Goal: Information Seeking & Learning: Learn about a topic

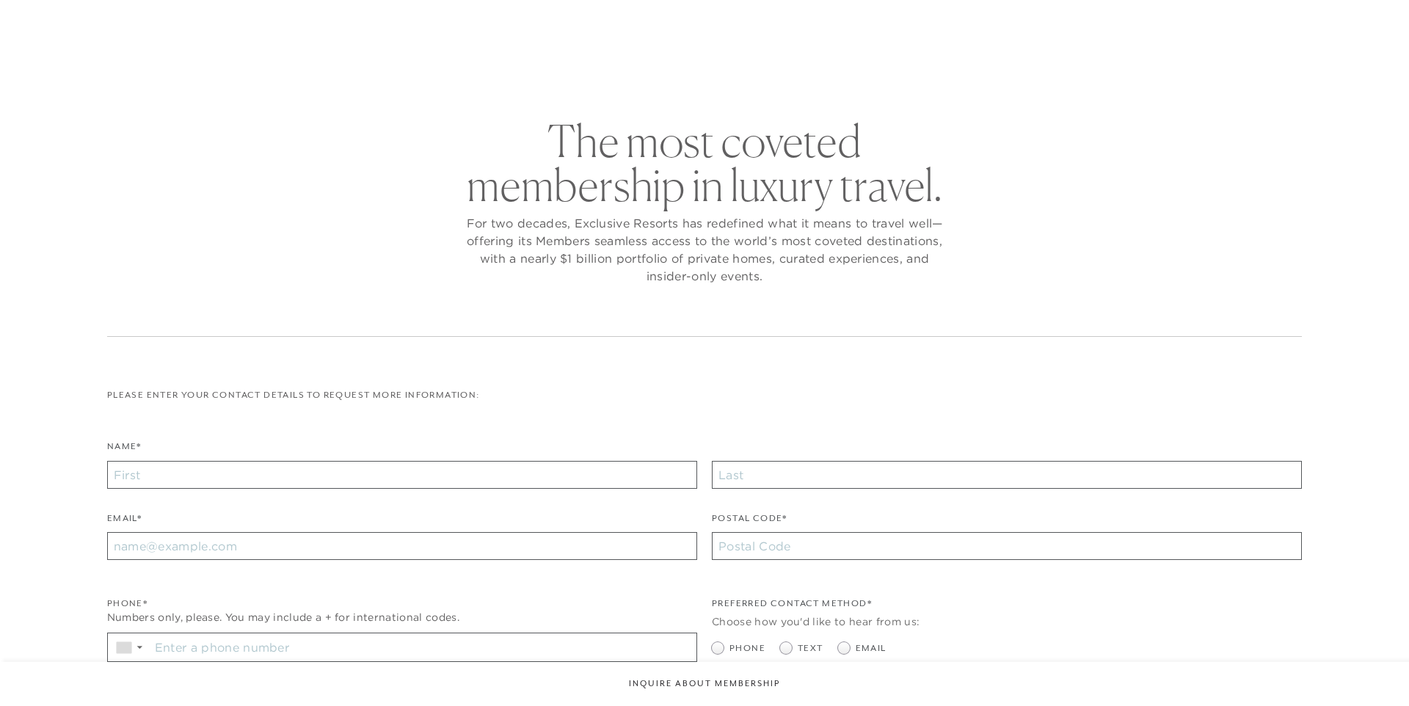
checkbox input "false"
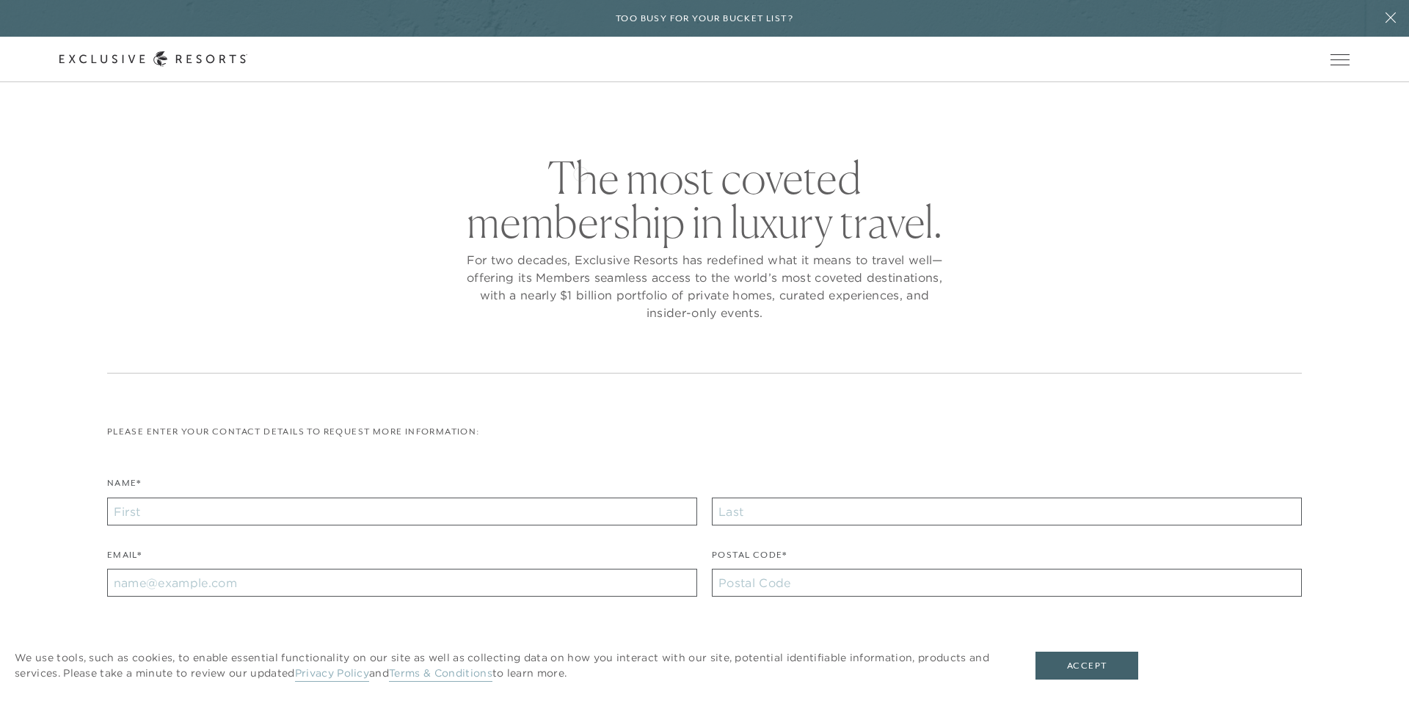
click at [580, 172] on h2 "The most coveted membership in luxury travel." at bounding box center [704, 200] width 484 height 88
click at [625, 228] on h2 "The most coveted membership in luxury travel." at bounding box center [704, 200] width 484 height 88
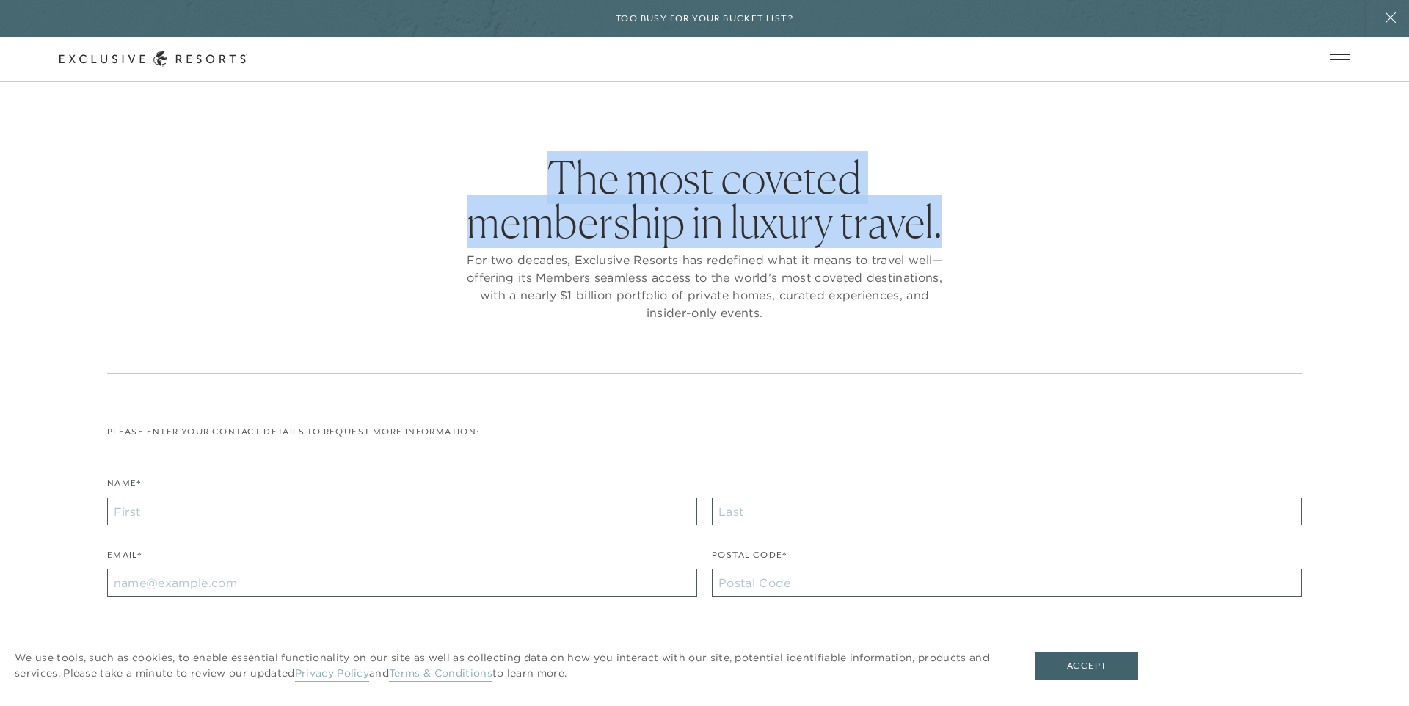
click at [625, 228] on h2 "The most coveted membership in luxury travel." at bounding box center [704, 200] width 484 height 88
click at [664, 274] on p "For two decades, Exclusive Resorts has redefined what it means to travel well—o…" at bounding box center [704, 286] width 484 height 70
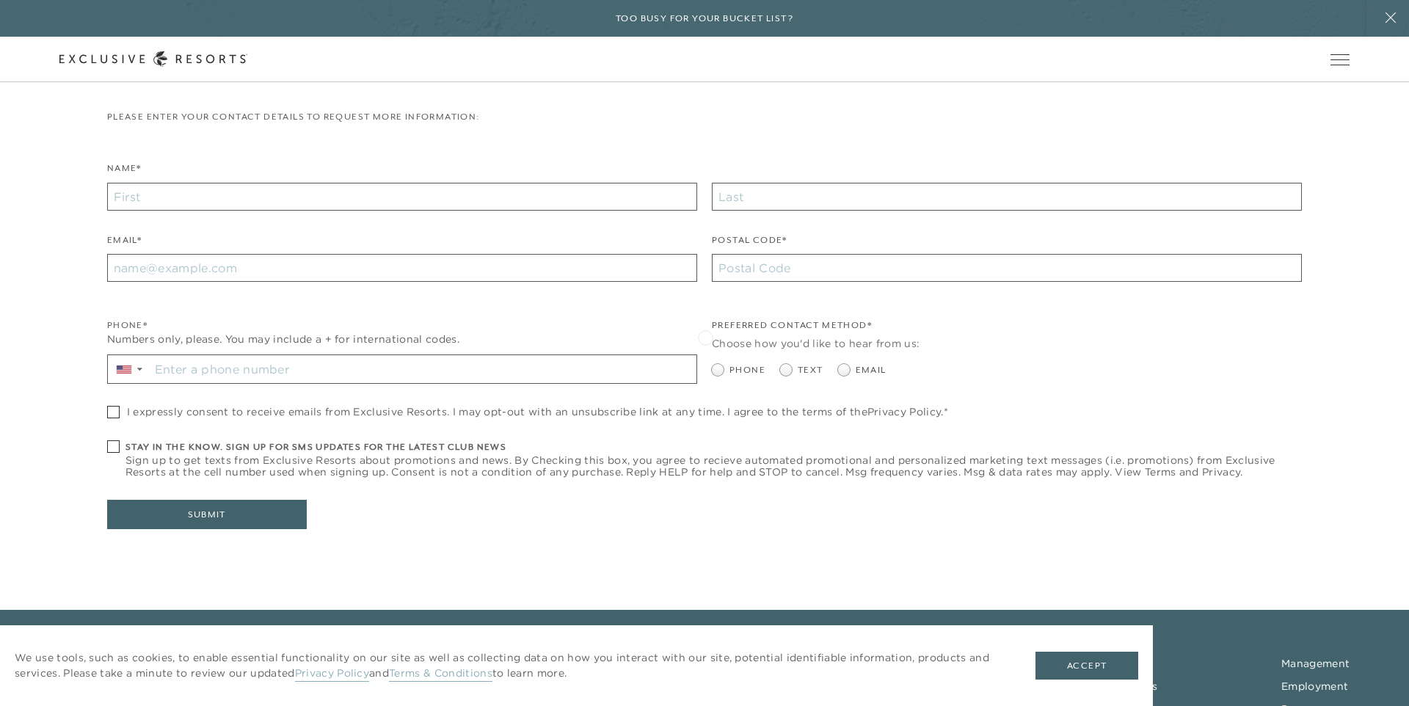
scroll to position [469, 0]
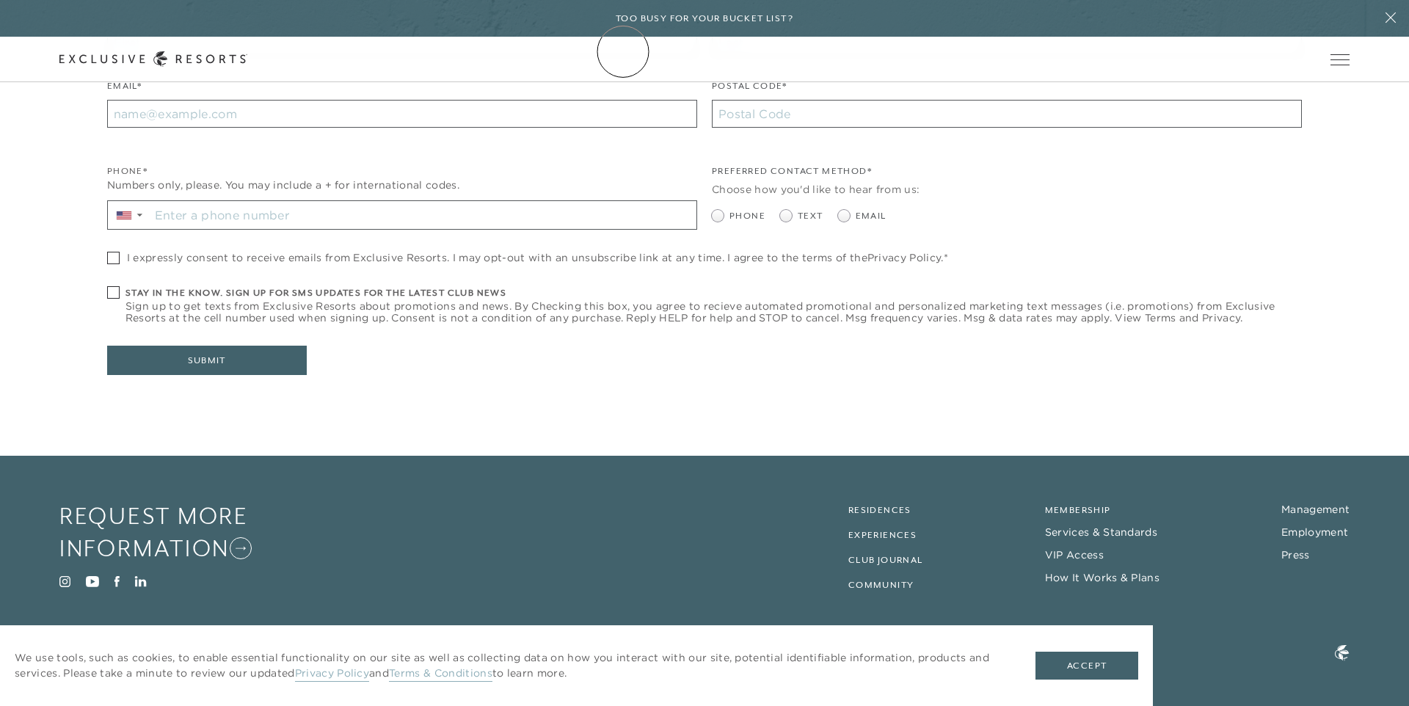
click at [0, 0] on link "The Collection" at bounding box center [0, 0] width 0 height 0
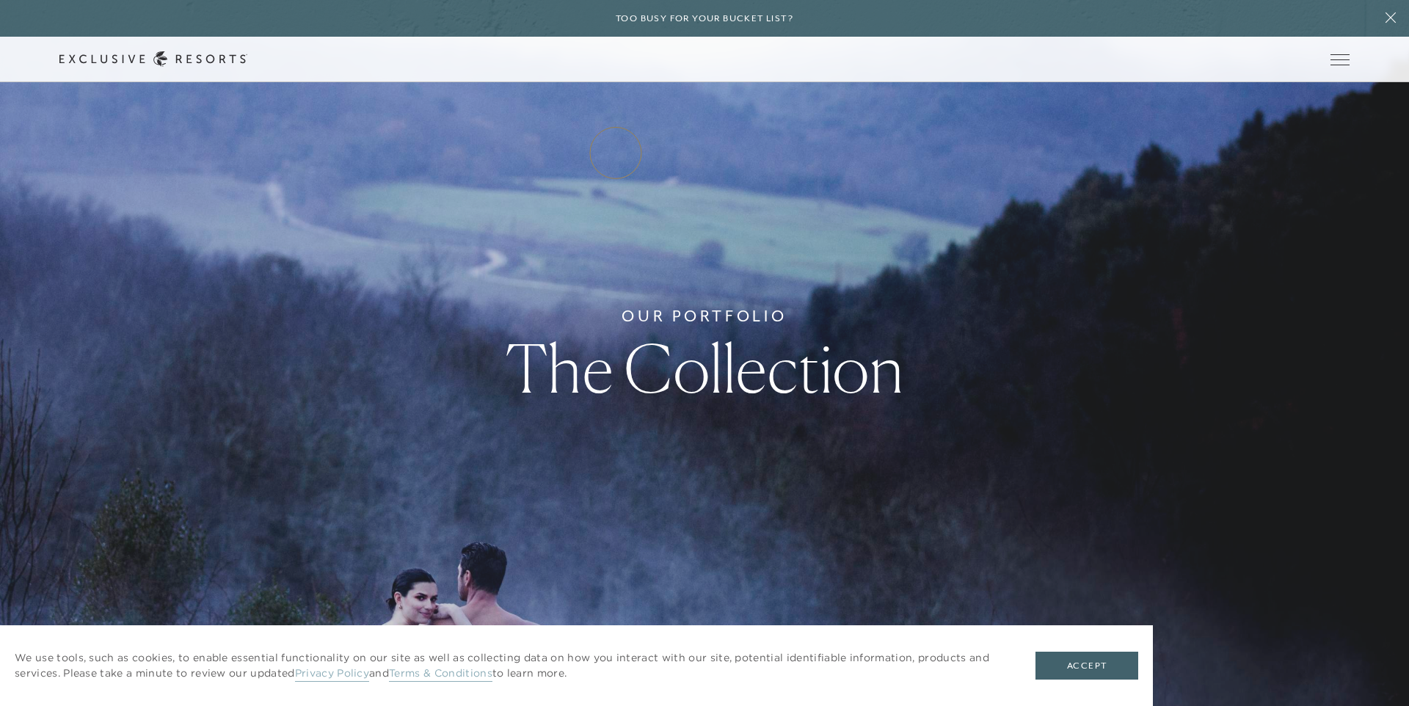
click at [0, 0] on link "Residence Collection" at bounding box center [0, 0] width 0 height 0
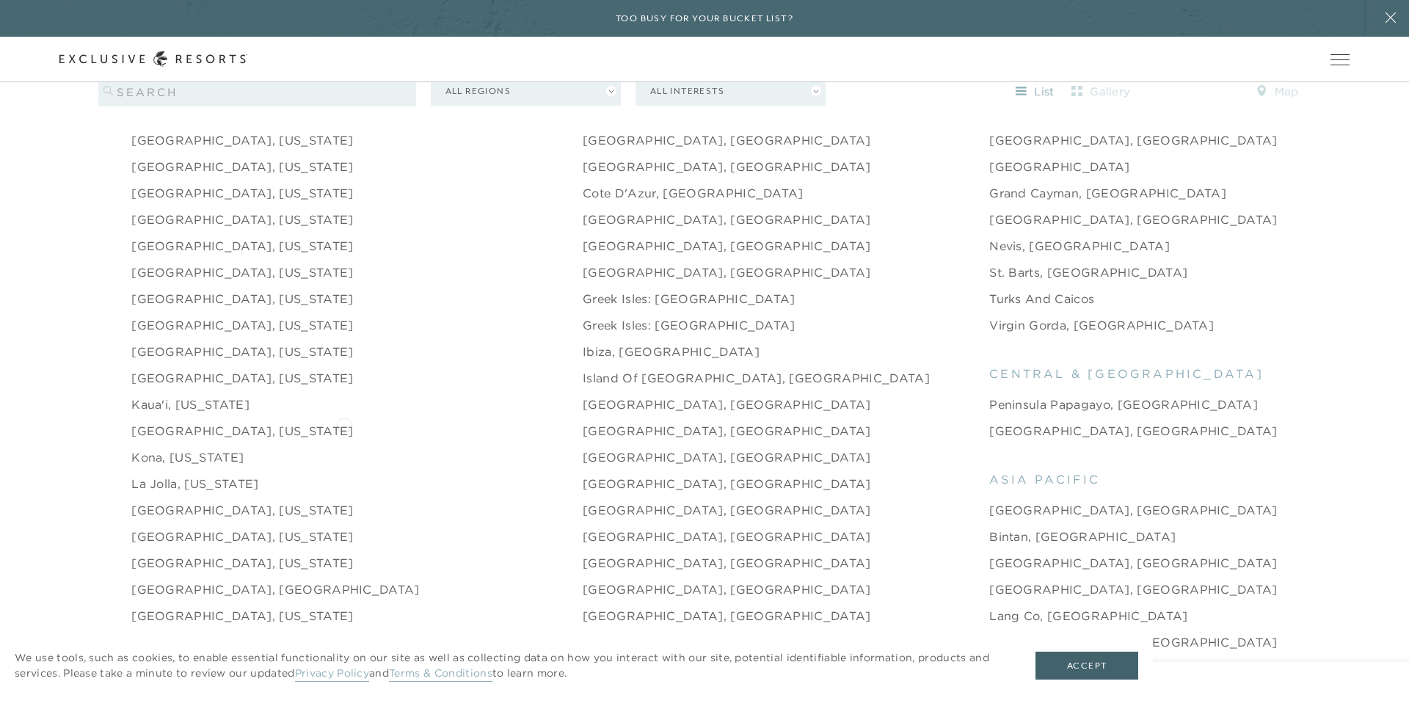
scroll to position [1723, 0]
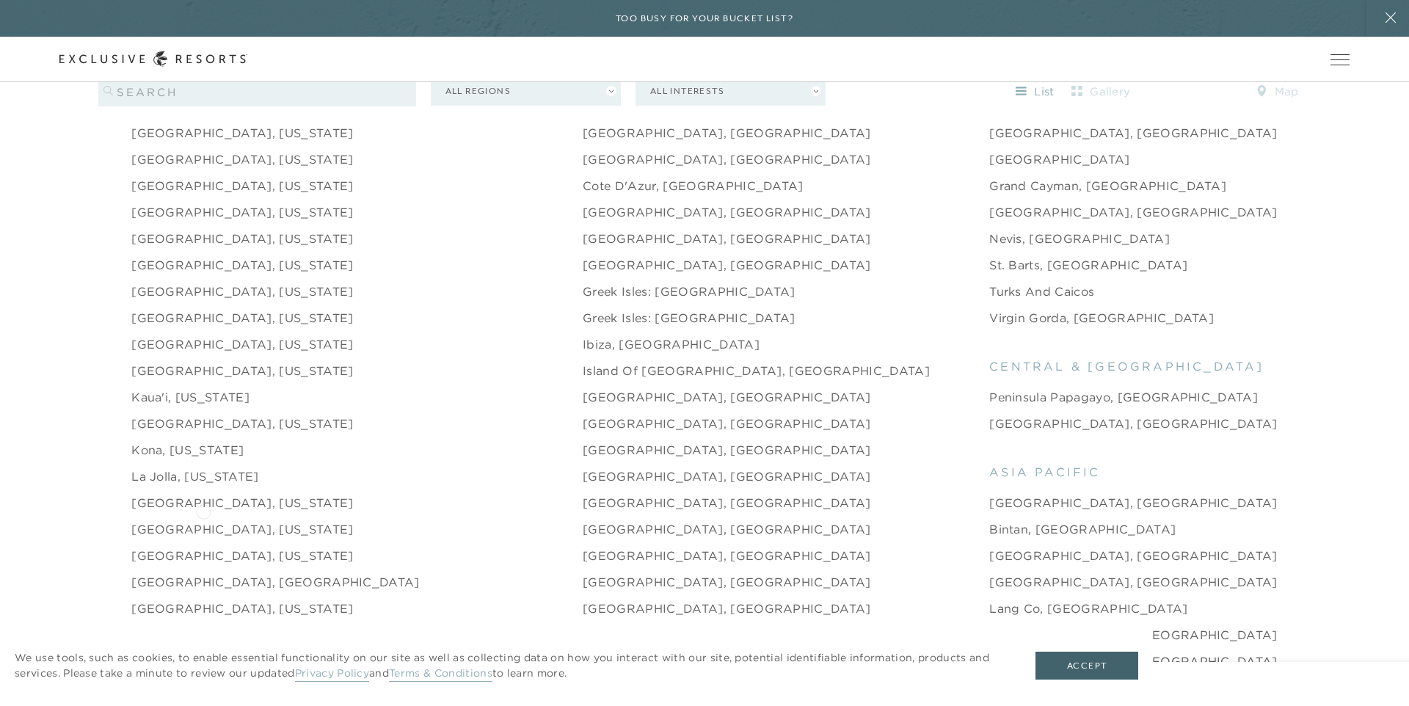
click at [203, 520] on link "[GEOGRAPHIC_DATA], [US_STATE]" at bounding box center [242, 529] width 222 height 18
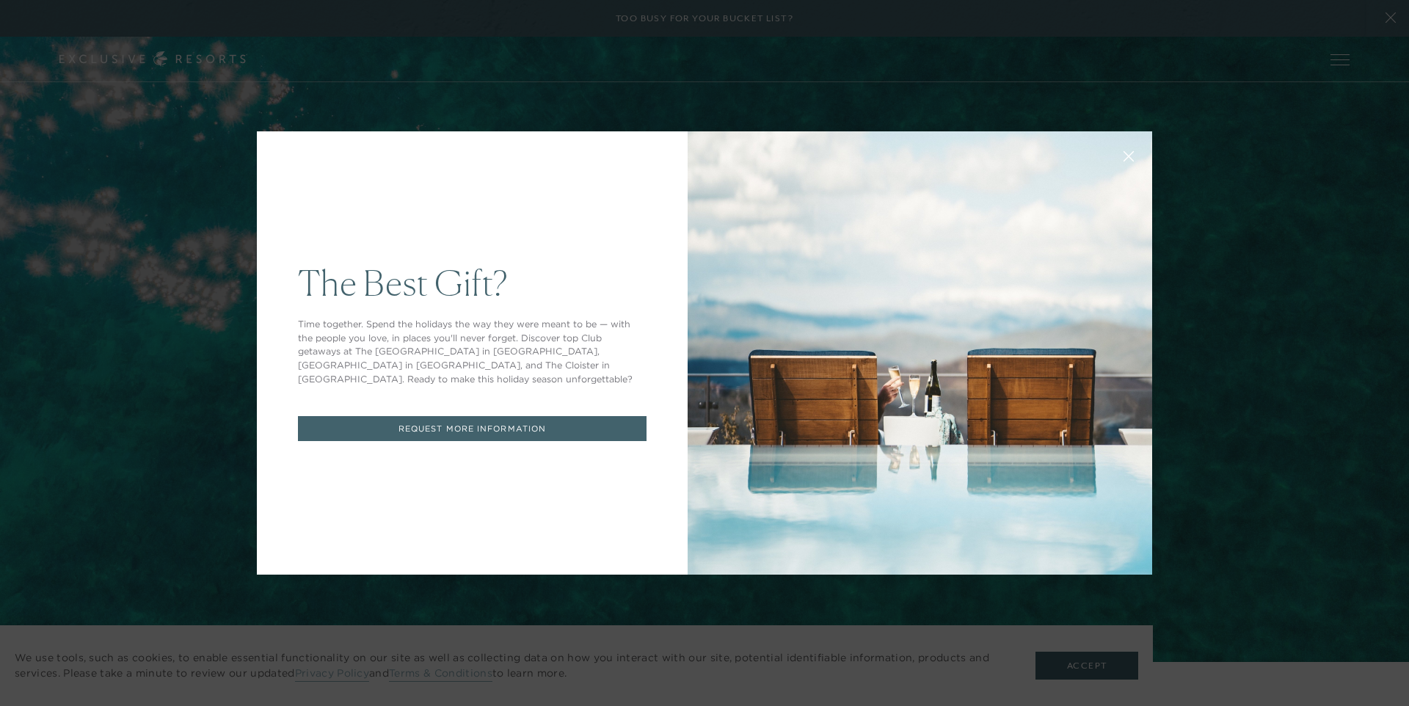
click at [1127, 147] on button at bounding box center [1128, 154] width 35 height 35
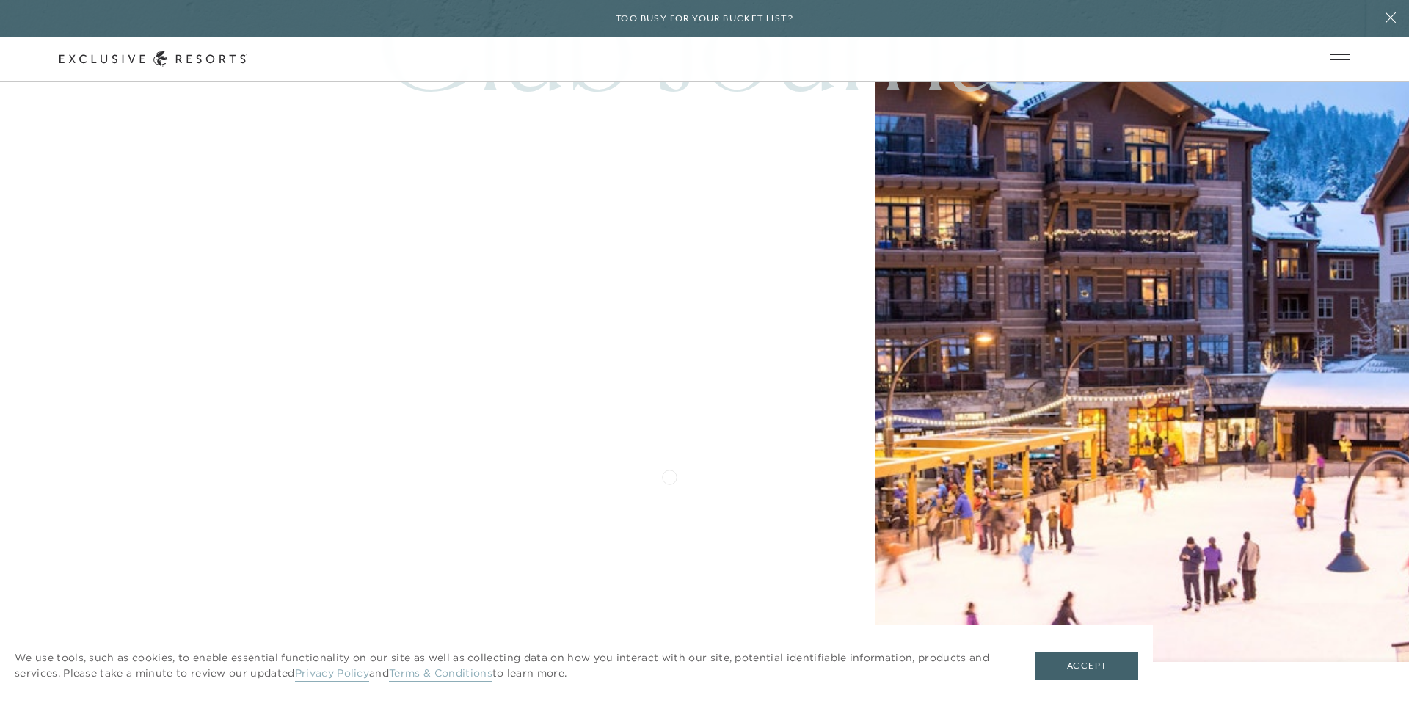
scroll to position [4220, 0]
